Goal: Use online tool/utility: Utilize a website feature to perform a specific function

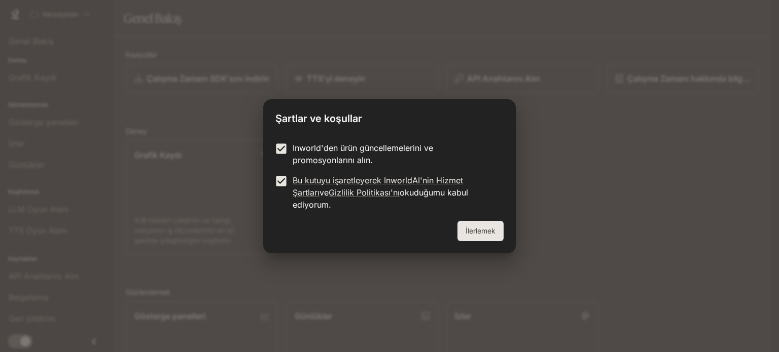
click at [490, 227] on font "İlerlemek" at bounding box center [480, 231] width 30 height 9
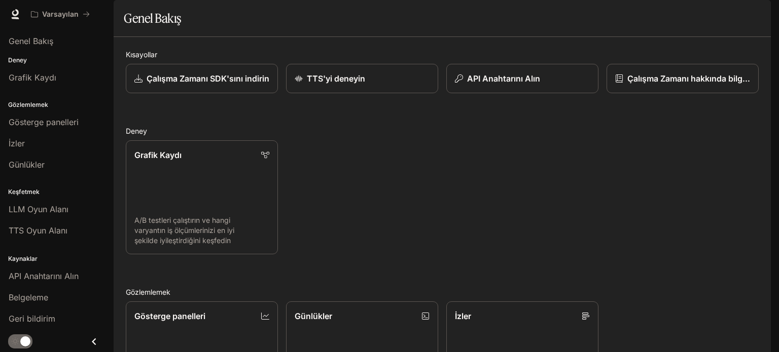
scroll to position [152, 0]
click at [29, 69] on link "Grafik Kaydı" at bounding box center [56, 77] width 105 height 19
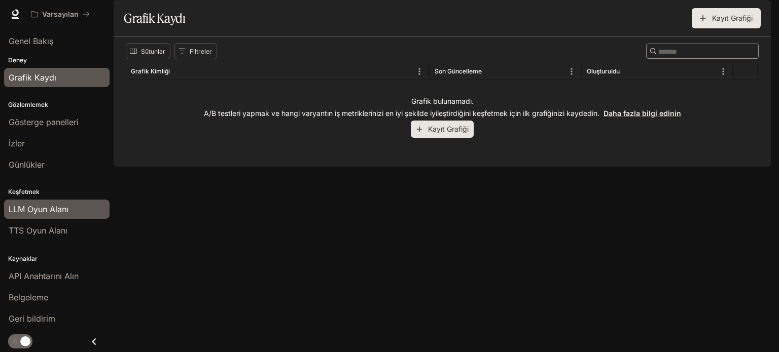
click at [57, 204] on font "LLM Oyun Alanı" at bounding box center [39, 209] width 60 height 10
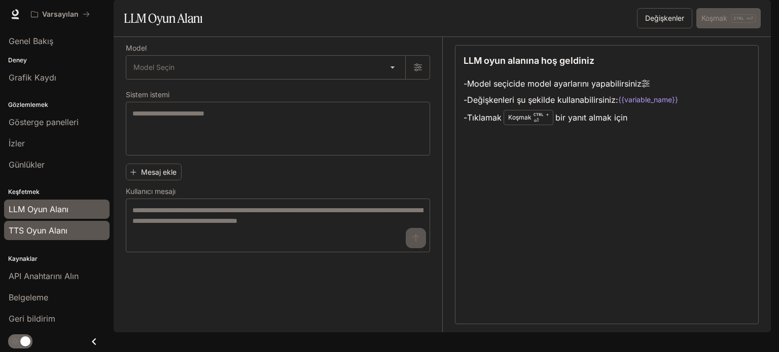
click at [46, 226] on font "TTS Oyun Alanı" at bounding box center [38, 231] width 59 height 10
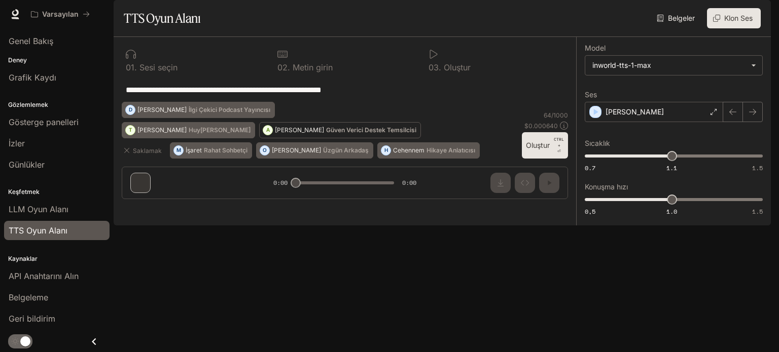
click at [286, 138] on button "A [PERSON_NAME] Verici Destek Temsilcisi" at bounding box center [340, 130] width 162 height 16
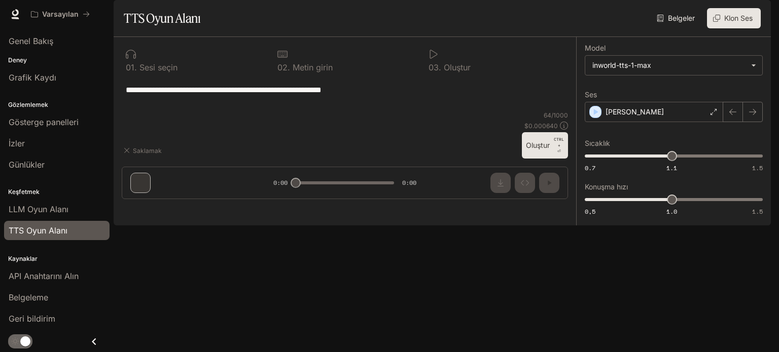
type textarea "**********"
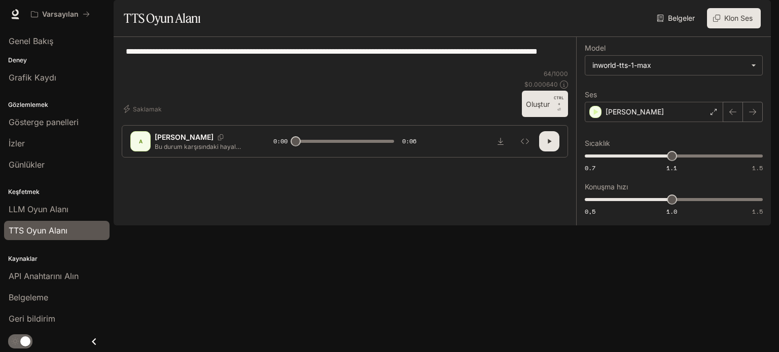
click at [551, 117] on button "Oluştur CTRL + ⏎" at bounding box center [545, 104] width 46 height 26
type input "*"
click at [49, 77] on font "Grafik Kaydı" at bounding box center [33, 77] width 48 height 10
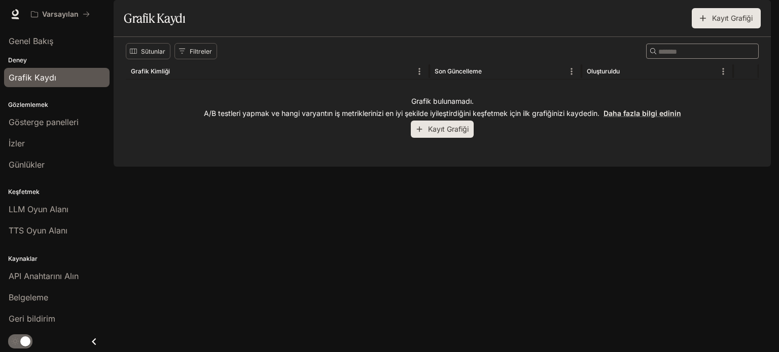
click at [446, 133] on font "Kayıt Grafiği" at bounding box center [448, 129] width 41 height 9
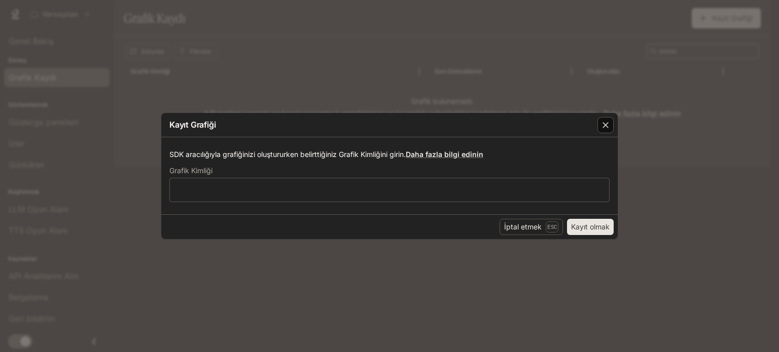
click at [608, 125] on icon "button" at bounding box center [605, 125] width 10 height 10
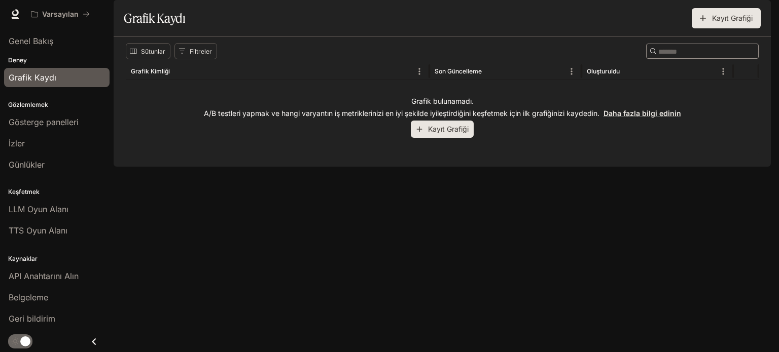
click at [760, 12] on img "button" at bounding box center [756, 14] width 14 height 14
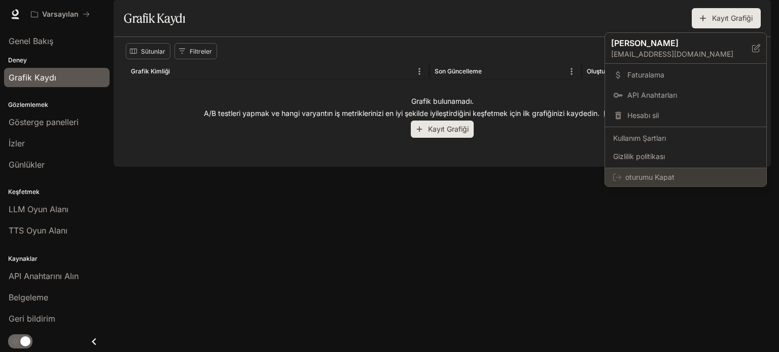
click at [645, 178] on font "oturumu Kapat" at bounding box center [649, 177] width 49 height 9
